Goal: Task Accomplishment & Management: Manage account settings

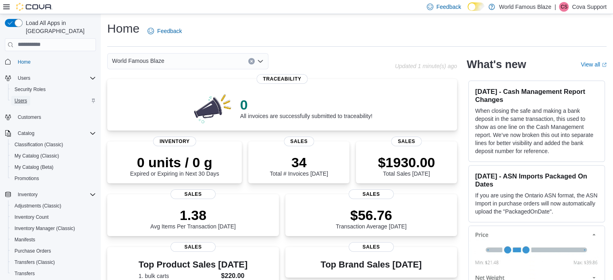
click at [24, 97] on span "Users" at bounding box center [20, 100] width 12 height 6
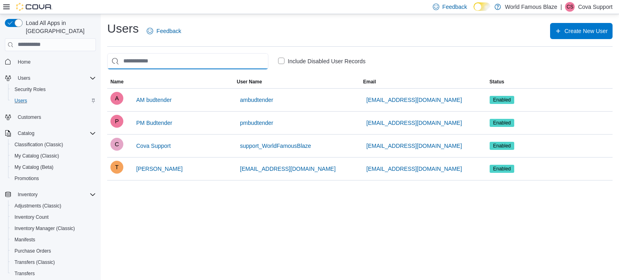
click at [161, 62] on input "search" at bounding box center [187, 61] width 161 height 16
drag, startPoint x: 588, startPoint y: 3, endPoint x: 594, endPoint y: 14, distance: 12.2
click at [590, 4] on p "Cova Support" at bounding box center [595, 7] width 35 height 10
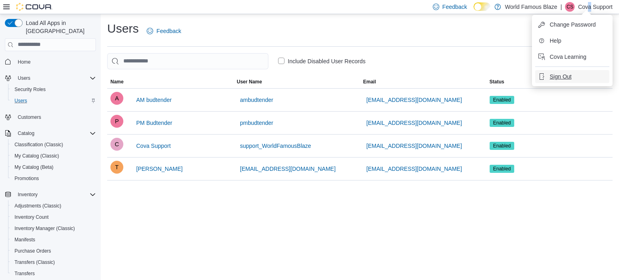
click at [561, 71] on button "Sign Out" at bounding box center [572, 76] width 74 height 13
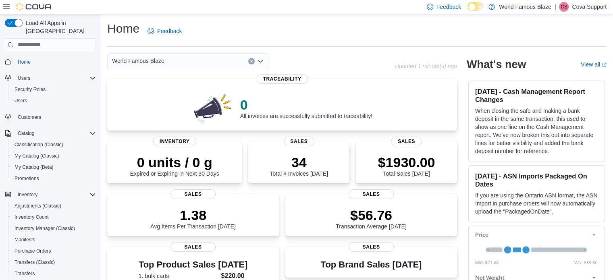
click at [515, 19] on div "Home Feedback World Famous Blaze Updated 1 minute(s) ago 0 All invoices are suc…" at bounding box center [357, 267] width 512 height 506
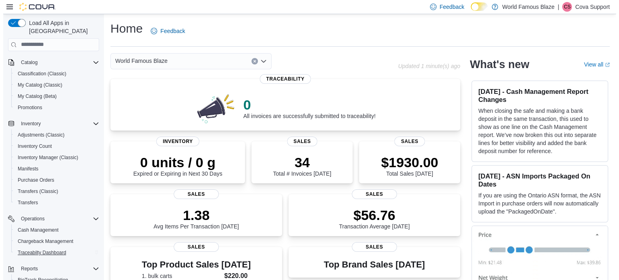
scroll to position [126, 0]
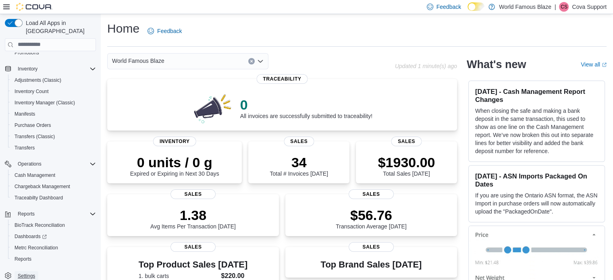
click at [28, 273] on span "Settings" at bounding box center [26, 276] width 17 height 6
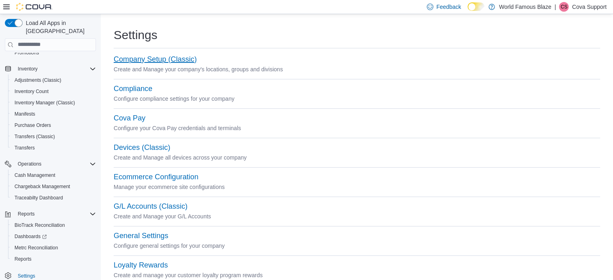
click at [148, 59] on button "Company Setup (Classic)" at bounding box center [155, 59] width 83 height 8
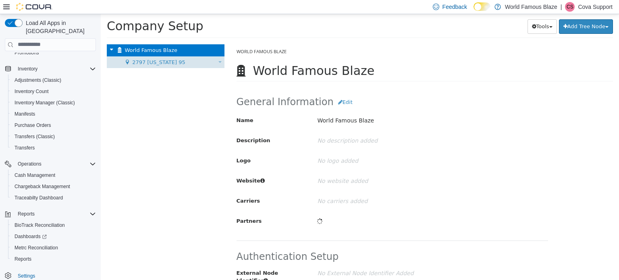
click at [154, 62] on span "2797 New York 95" at bounding box center [158, 62] width 53 height 6
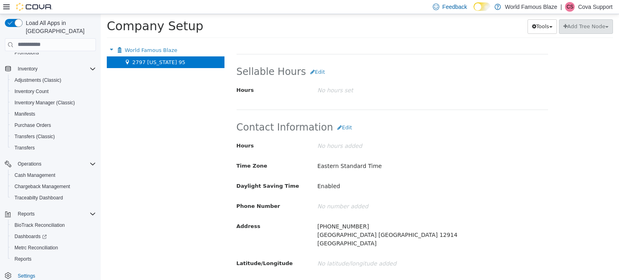
scroll to position [161, 0]
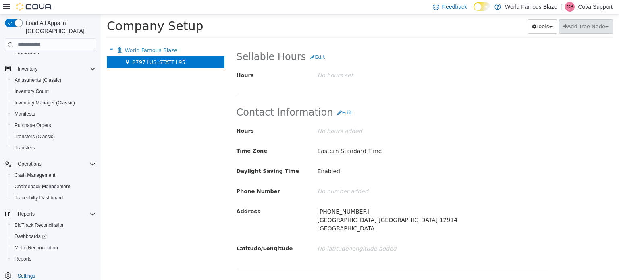
drag, startPoint x: 600, startPoint y: 6, endPoint x: 598, endPoint y: 10, distance: 5.3
click at [600, 6] on p "Cova Support" at bounding box center [595, 7] width 35 height 10
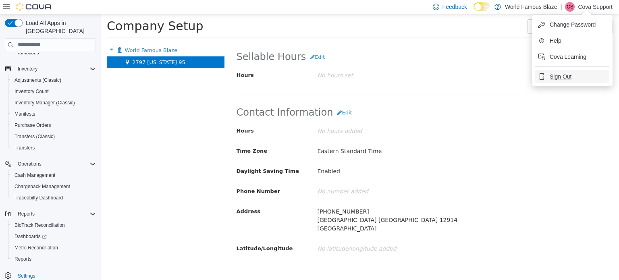
drag, startPoint x: 563, startPoint y: 74, endPoint x: 568, endPoint y: 74, distance: 4.4
click at [563, 74] on span "Sign Out" at bounding box center [560, 76] width 22 height 8
